Goal: Information Seeking & Learning: Learn about a topic

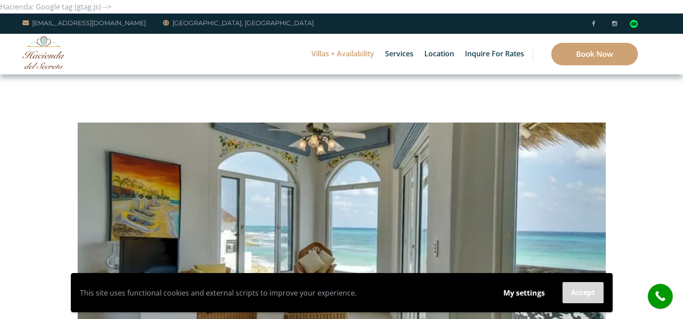
click at [588, 296] on button "Accept" at bounding box center [582, 292] width 41 height 21
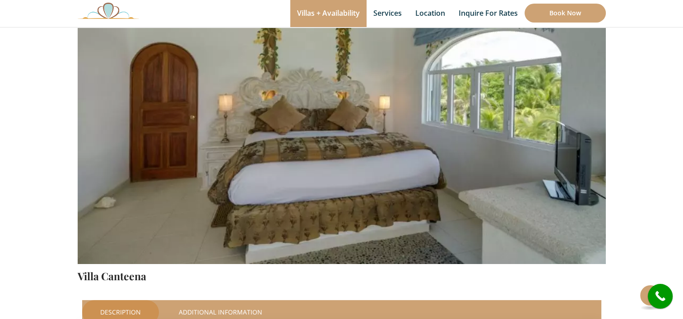
scroll to position [121, 0]
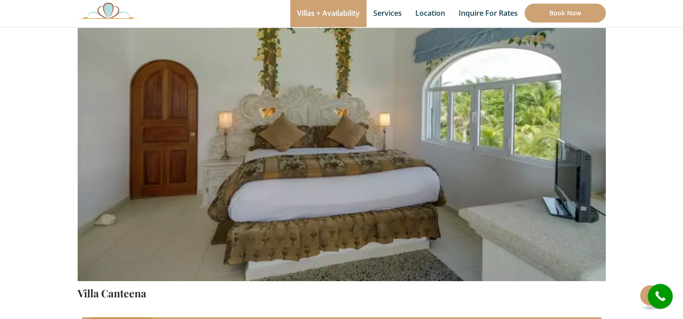
click at [601, 182] on img at bounding box center [342, 108] width 528 height 352
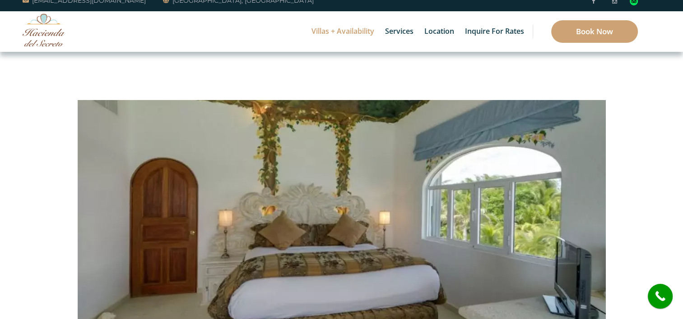
scroll to position [0, 0]
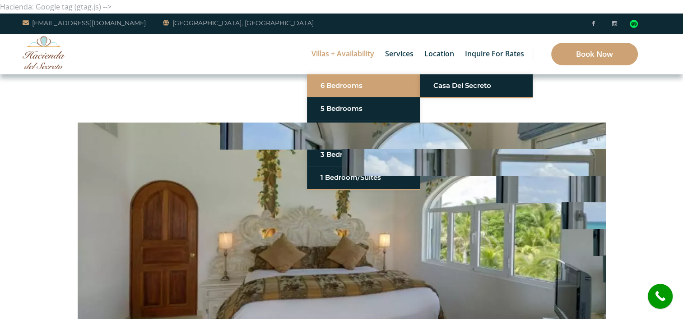
click at [328, 85] on link "6 Bedrooms" at bounding box center [363, 86] width 86 height 16
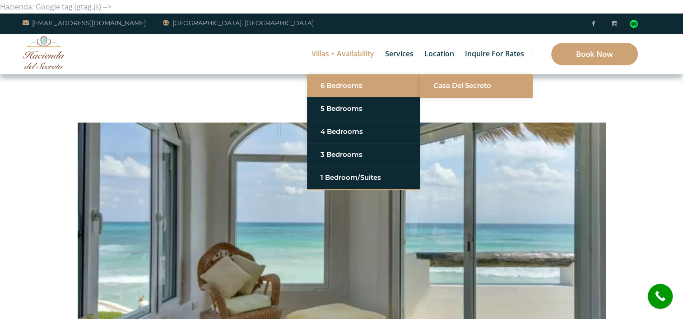
click at [457, 82] on link "Casa del Secreto" at bounding box center [476, 86] width 86 height 16
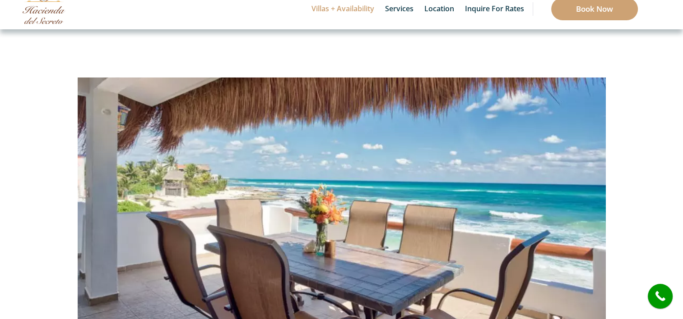
scroll to position [90, 0]
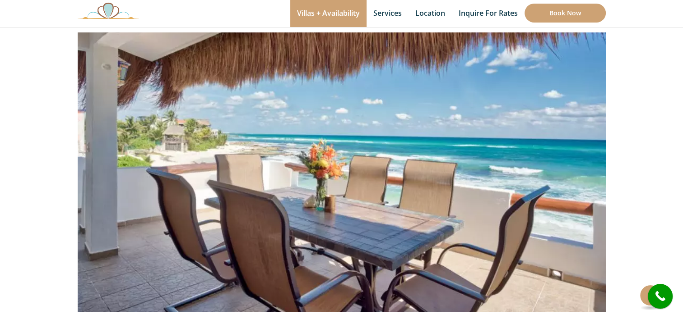
click at [416, 249] on img at bounding box center [342, 139] width 528 height 352
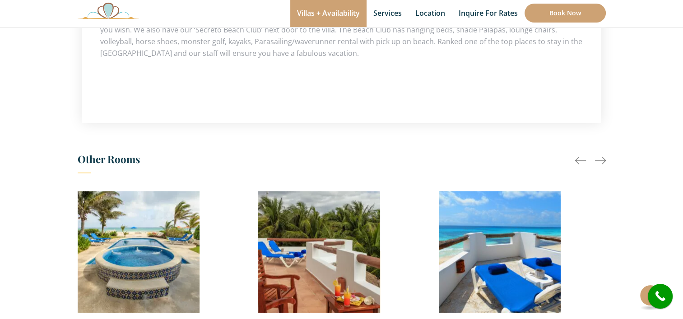
scroll to position [722, 0]
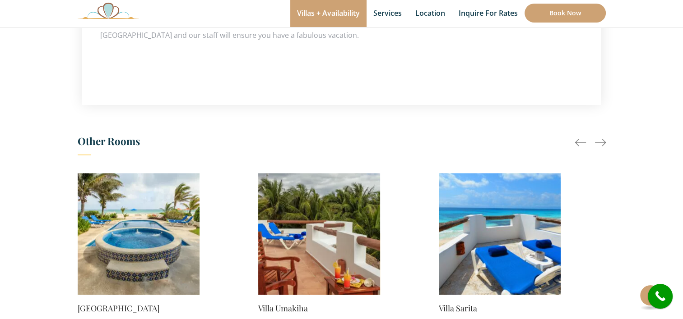
click at [601, 137] on div at bounding box center [600, 142] width 11 height 11
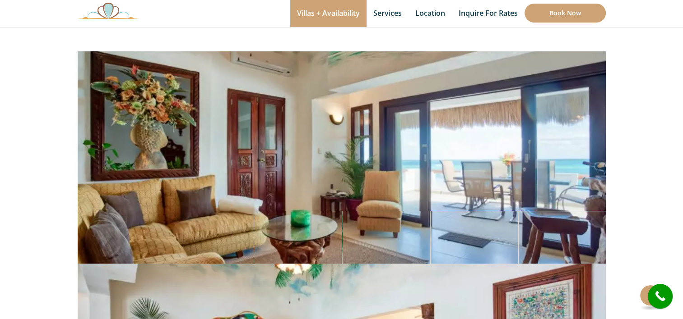
scroll to position [86, 0]
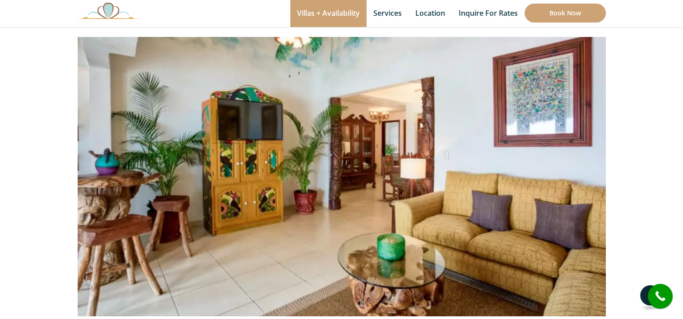
click at [643, 296] on button at bounding box center [650, 296] width 20 height 20
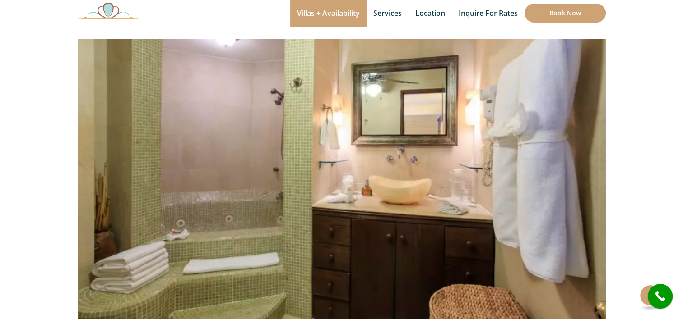
scroll to position [98, 0]
